Goal: Task Accomplishment & Management: Complete application form

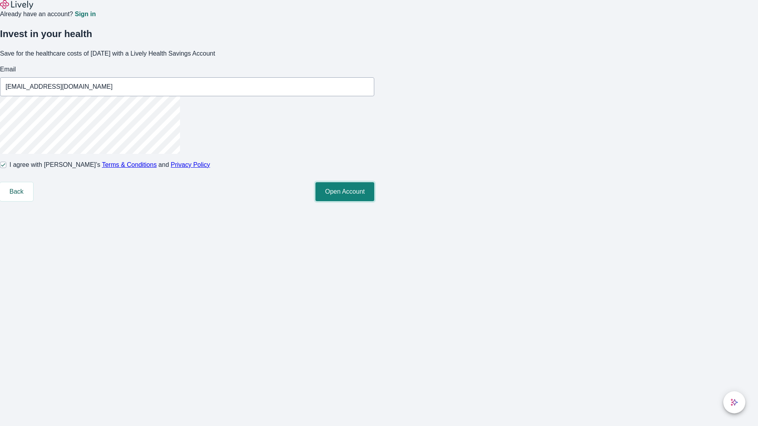
click at [374, 201] on button "Open Account" at bounding box center [344, 191] width 59 height 19
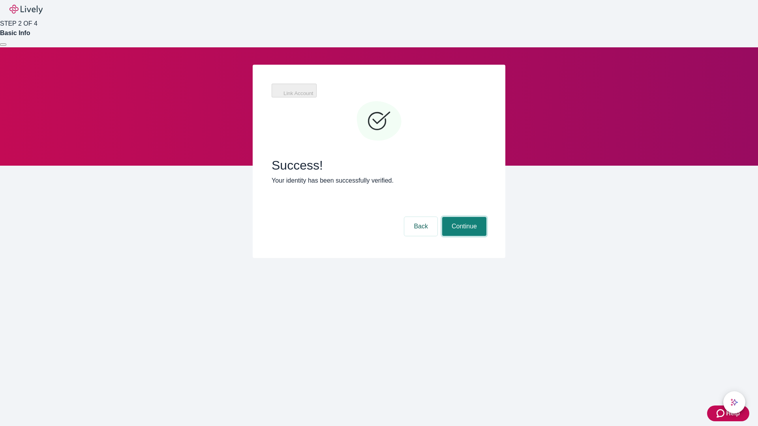
click at [463, 217] on button "Continue" at bounding box center [464, 226] width 44 height 19
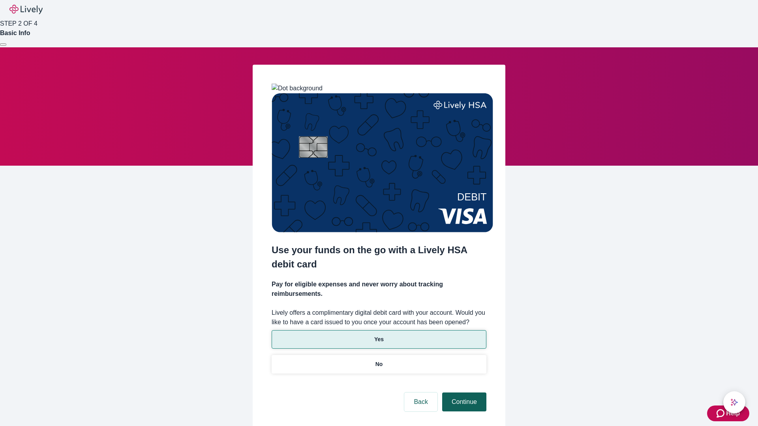
click at [378, 335] on p "Yes" at bounding box center [378, 339] width 9 height 8
click at [463, 393] on button "Continue" at bounding box center [464, 402] width 44 height 19
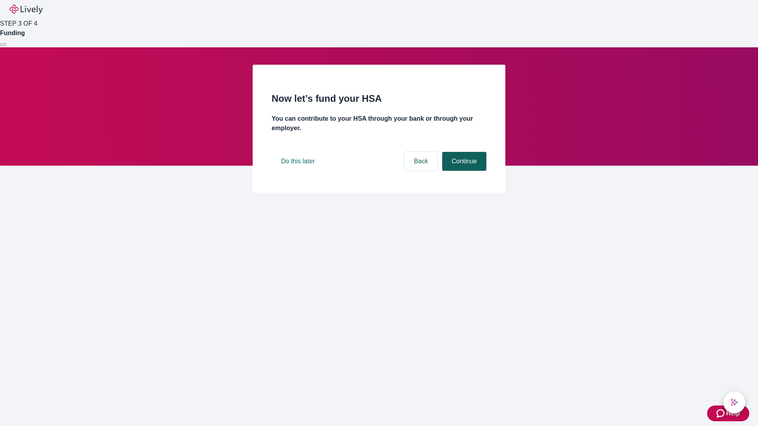
click at [463, 171] on button "Continue" at bounding box center [464, 161] width 44 height 19
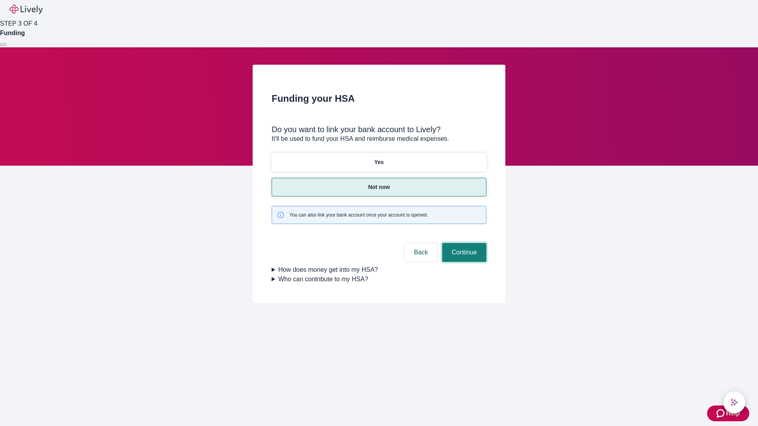
click at [463, 243] on button "Continue" at bounding box center [464, 252] width 44 height 19
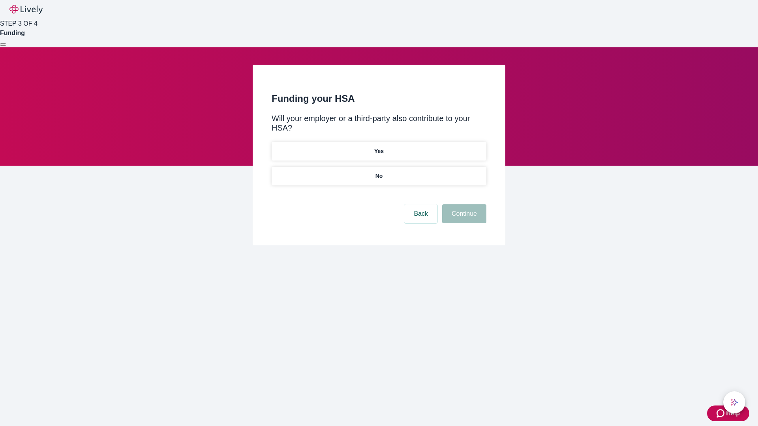
click at [378, 172] on p "No" at bounding box center [378, 176] width 7 height 8
click at [463, 204] on button "Continue" at bounding box center [464, 213] width 44 height 19
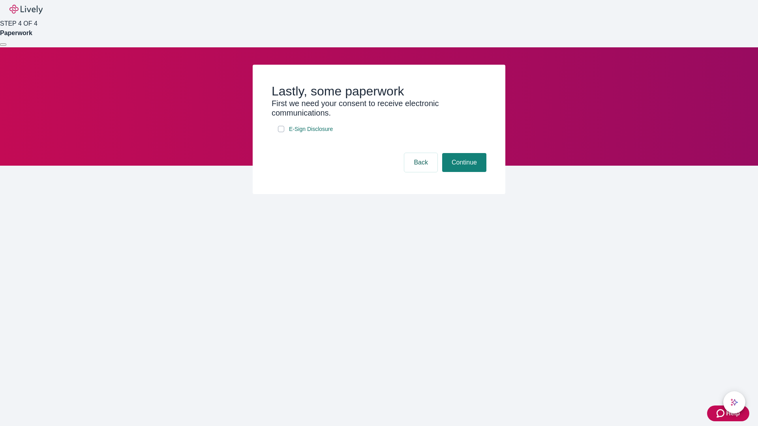
click at [281, 132] on input "E-Sign Disclosure" at bounding box center [281, 129] width 6 height 6
checkbox input "true"
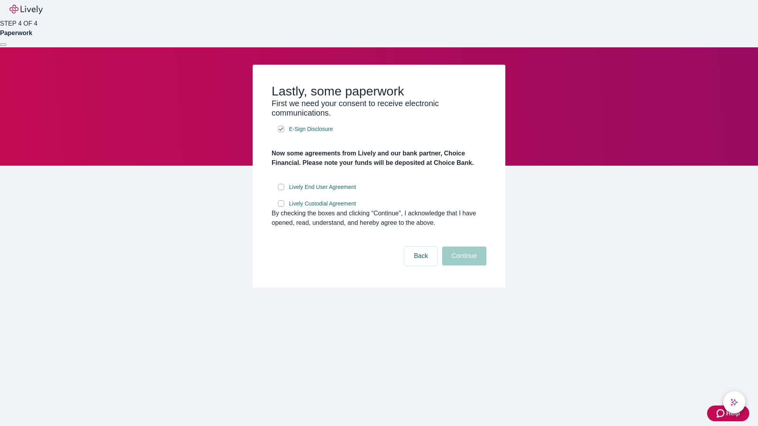
click at [281, 190] on input "Lively End User Agreement" at bounding box center [281, 187] width 6 height 6
checkbox input "true"
click at [281, 207] on input "Lively Custodial Agreement" at bounding box center [281, 203] width 6 height 6
checkbox input "true"
click at [463, 266] on button "Continue" at bounding box center [464, 256] width 44 height 19
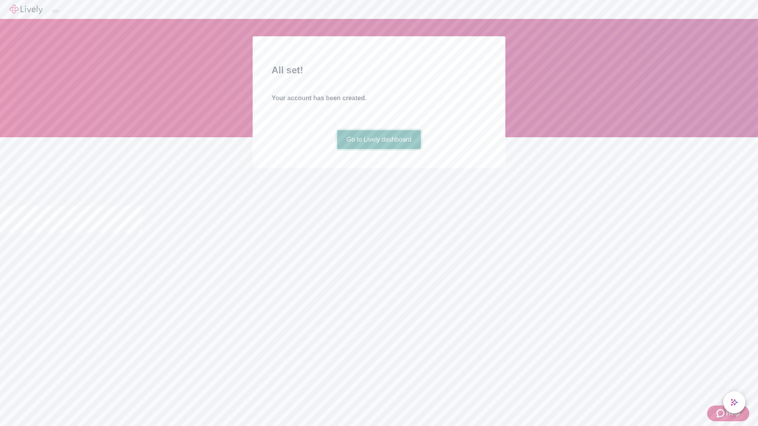
click at [378, 149] on link "Go to Lively dashboard" at bounding box center [379, 139] width 84 height 19
